Goal: Check status: Check status

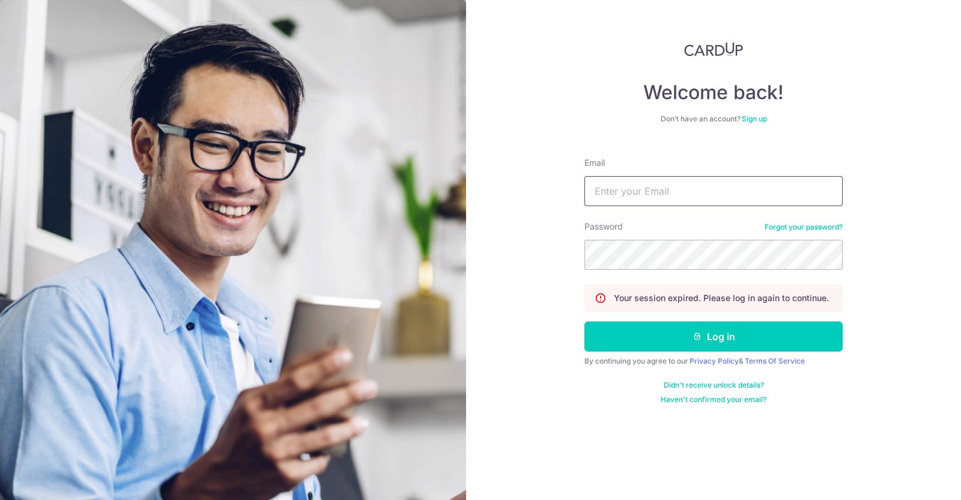
click at [696, 187] on input "Email" at bounding box center [713, 191] width 258 height 30
type input "[PERSON_NAME][EMAIL_ADDRESS][DOMAIN_NAME]"
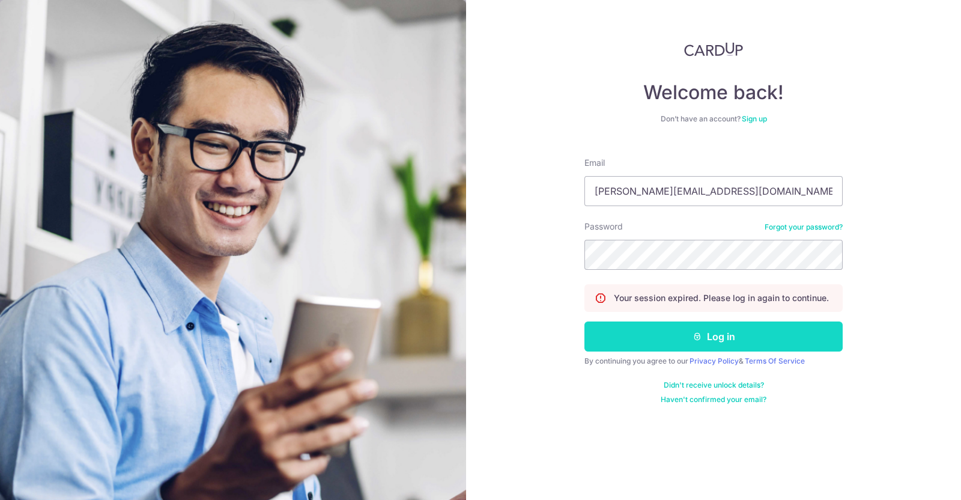
click at [715, 338] on button "Log in" at bounding box center [713, 336] width 258 height 30
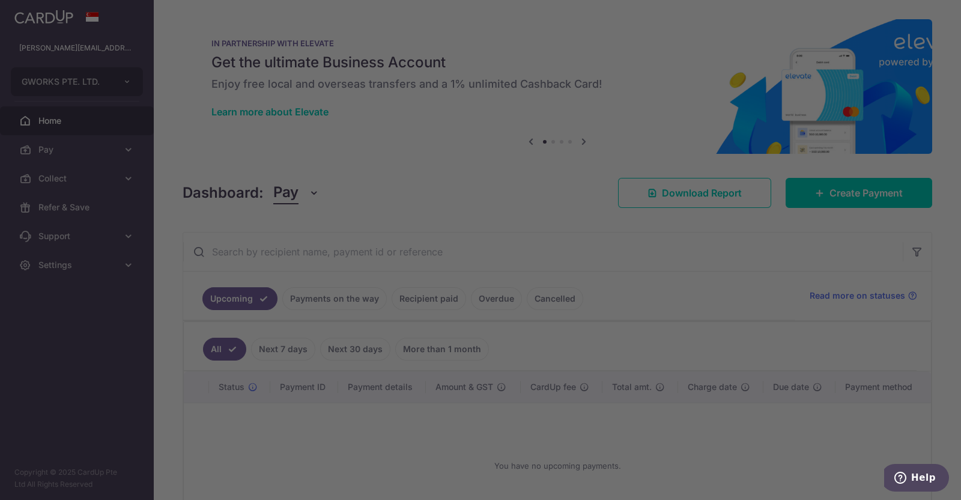
click at [422, 299] on div at bounding box center [485, 252] width 971 height 505
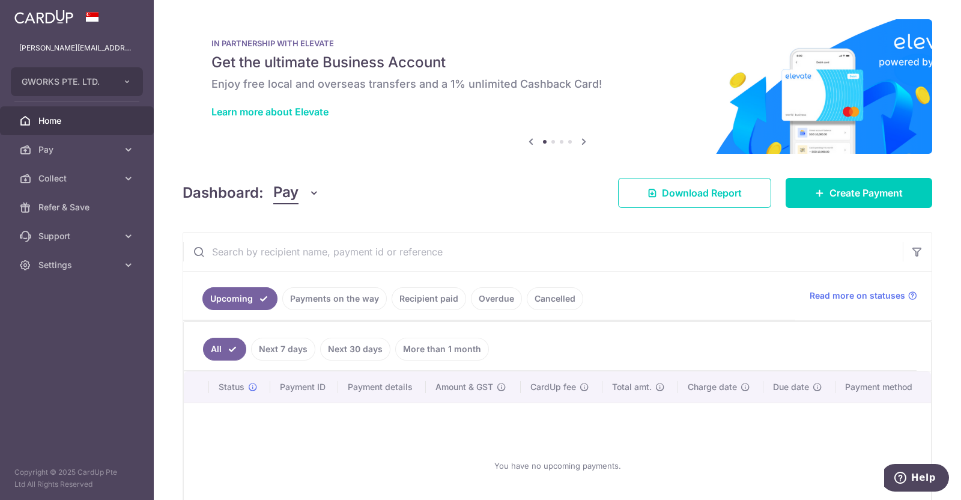
click at [425, 293] on link "Recipient paid" at bounding box center [429, 298] width 74 height 23
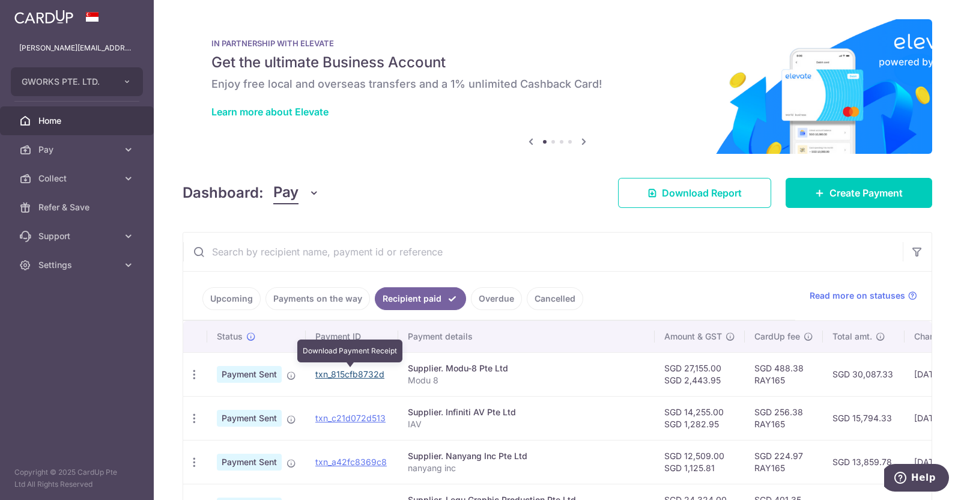
drag, startPoint x: 353, startPoint y: 371, endPoint x: 541, endPoint y: 76, distance: 349.9
click at [353, 372] on link "txn_815cfb8732d" at bounding box center [349, 374] width 69 height 10
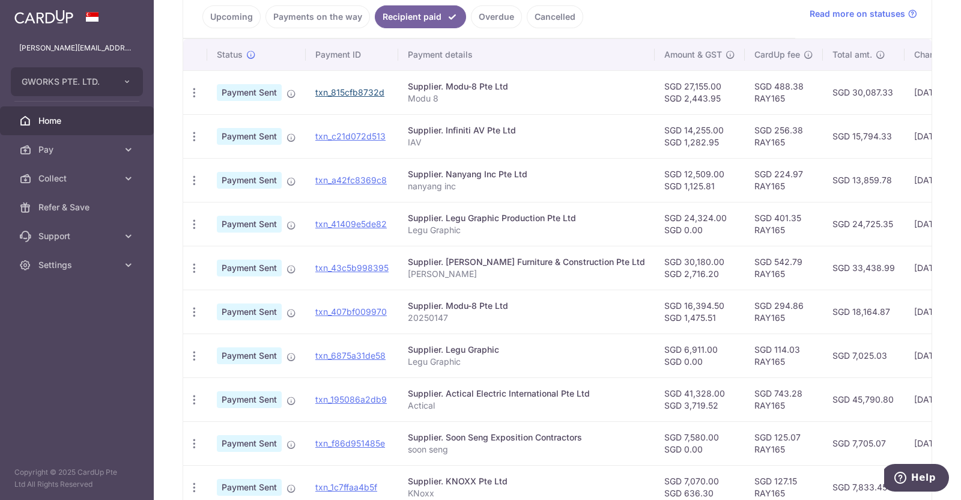
scroll to position [225, 0]
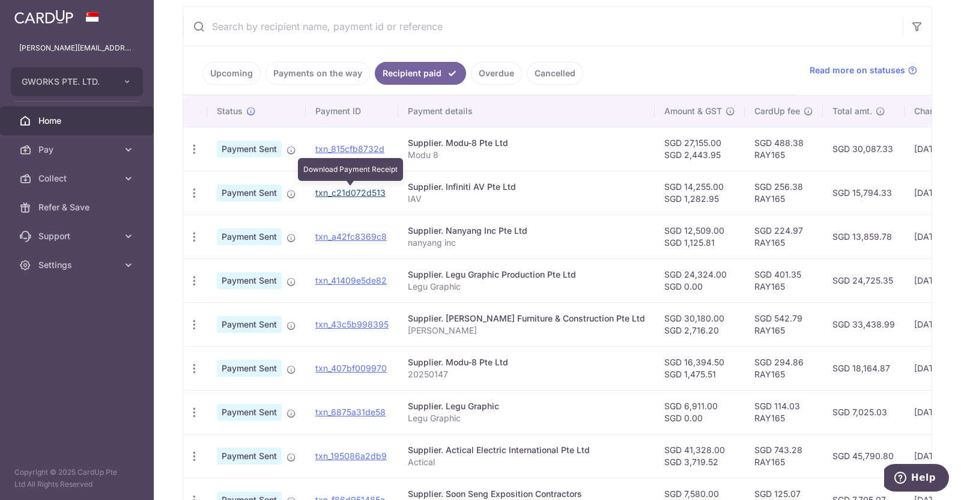
drag, startPoint x: 360, startPoint y: 193, endPoint x: 533, endPoint y: 83, distance: 205.3
click at [360, 193] on link "txn_c21d072d513" at bounding box center [350, 192] width 70 height 10
click at [556, 13] on input "text" at bounding box center [543, 26] width 720 height 38
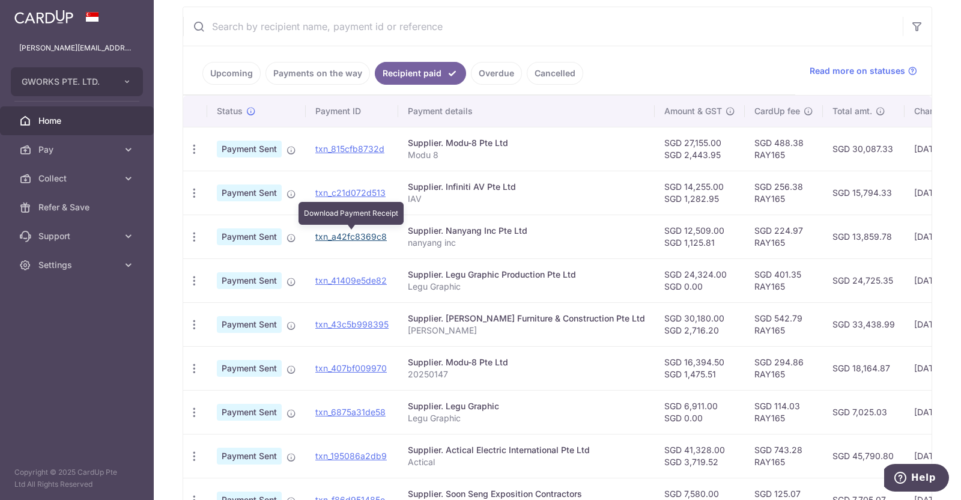
click at [363, 237] on link "txn_a42fc8369c8" at bounding box center [350, 236] width 71 height 10
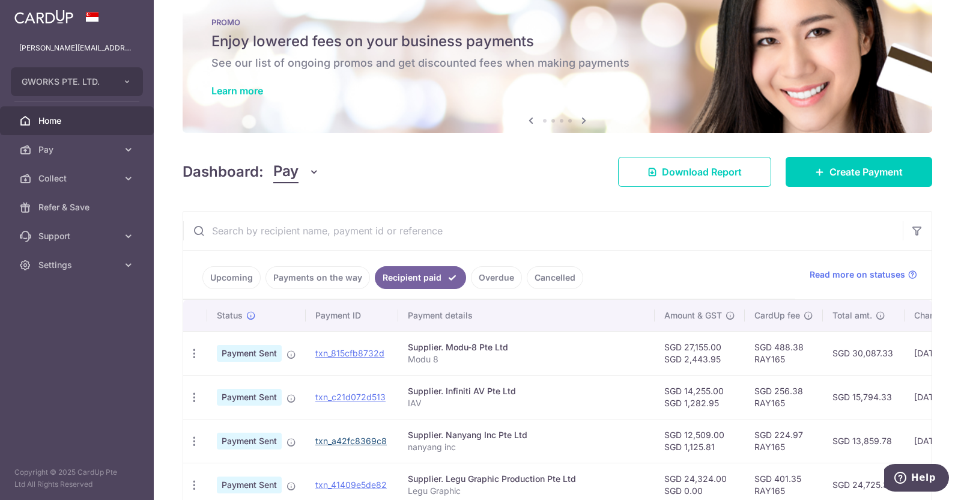
scroll to position [0, 0]
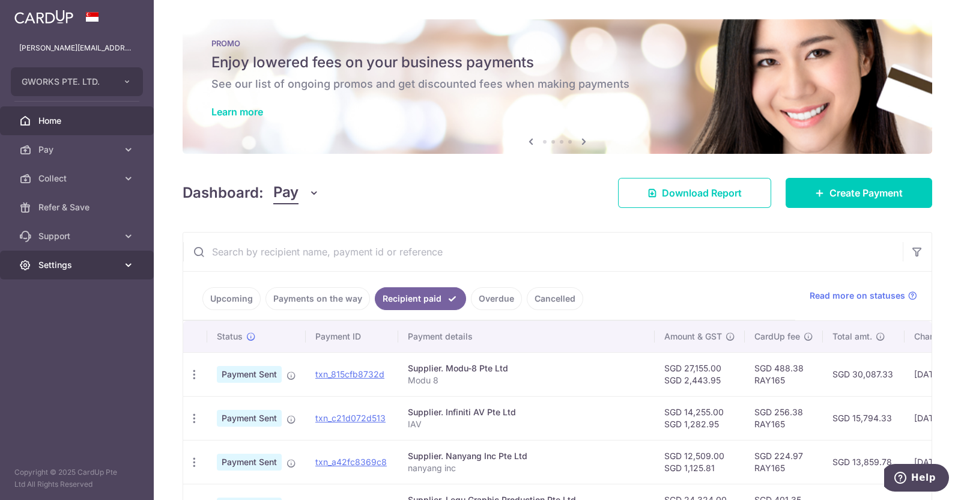
click at [85, 264] on span "Settings" at bounding box center [77, 265] width 79 height 12
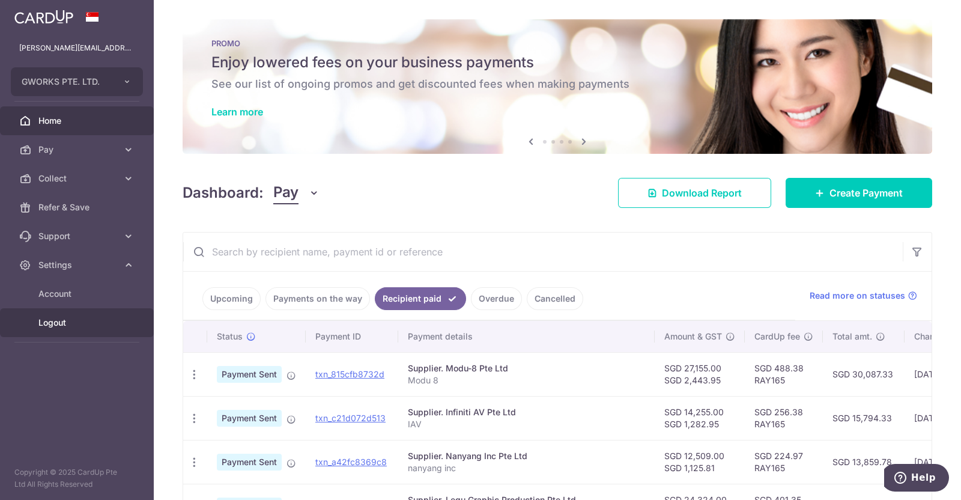
click at [62, 324] on span "Logout" at bounding box center [77, 323] width 79 height 12
